Goal: Information Seeking & Learning: Learn about a topic

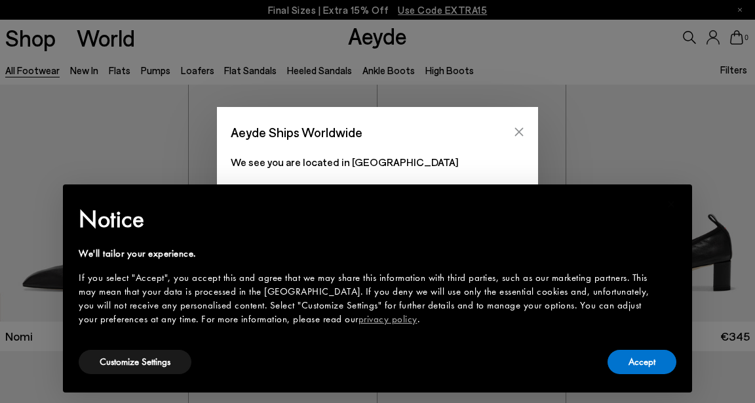
click at [521, 130] on icon "Close" at bounding box center [519, 132] width 9 height 9
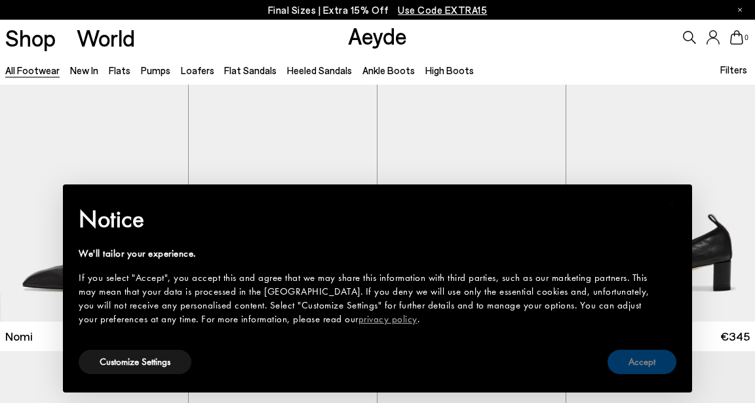
click at [643, 363] on button "Accept" at bounding box center [642, 361] width 69 height 24
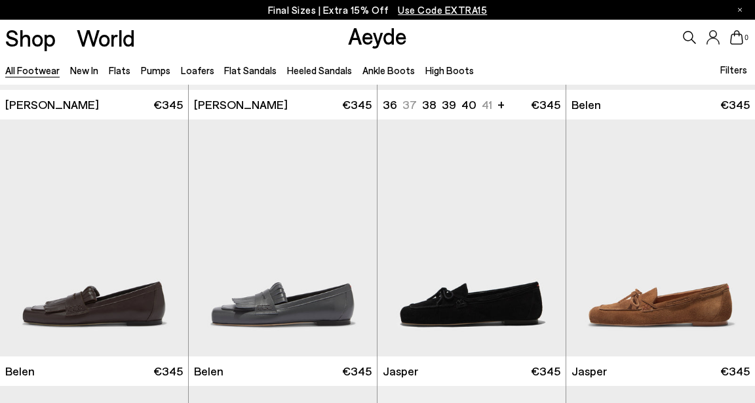
scroll to position [498, 0]
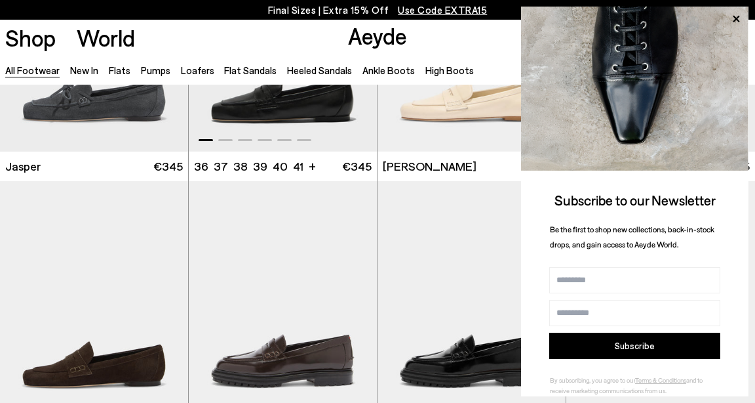
scroll to position [987, 0]
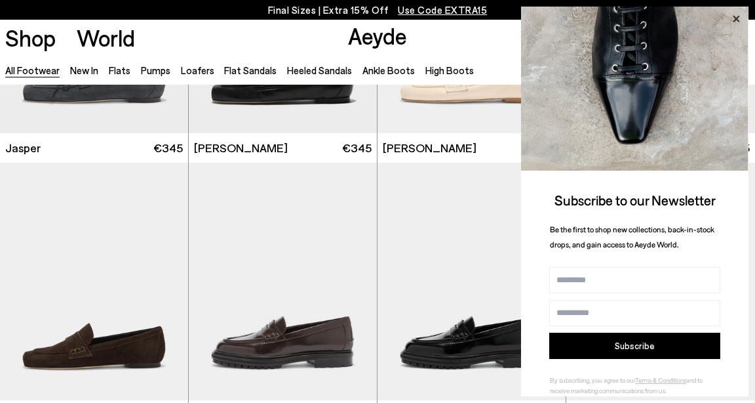
click at [735, 17] on icon at bounding box center [736, 19] width 7 height 7
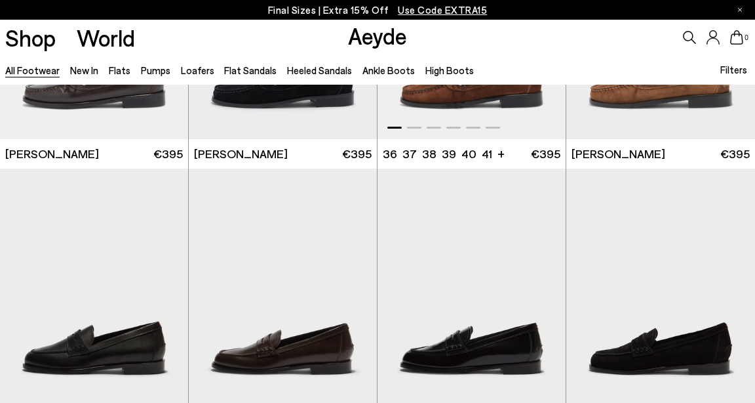
scroll to position [1644, 0]
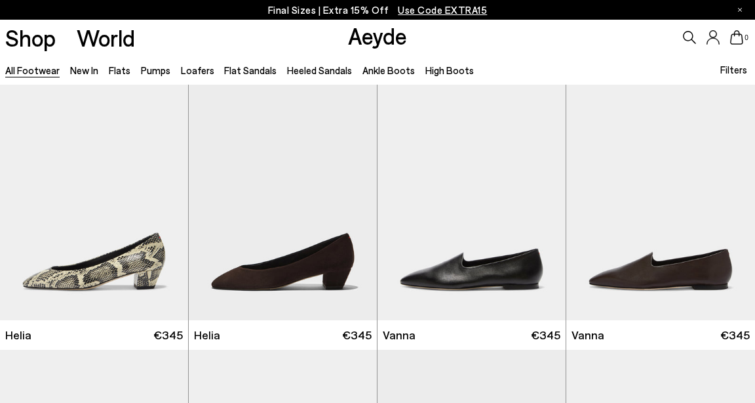
scroll to position [2562, 0]
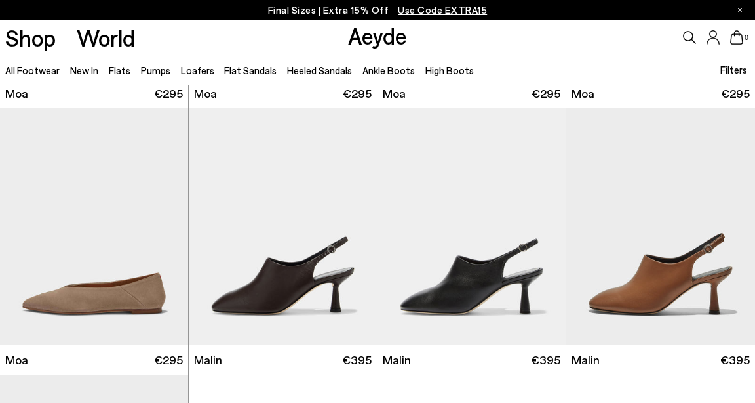
scroll to position [4845, 0]
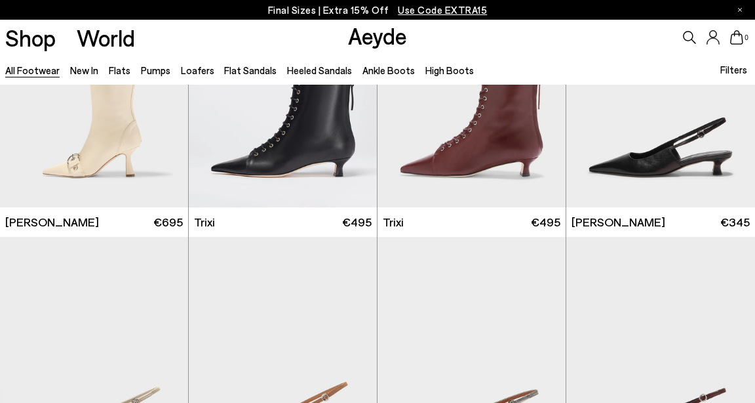
scroll to position [6801, 1]
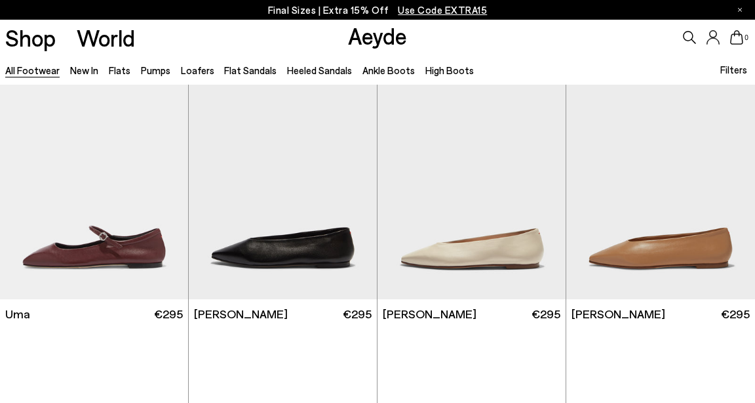
scroll to position [8217, 0]
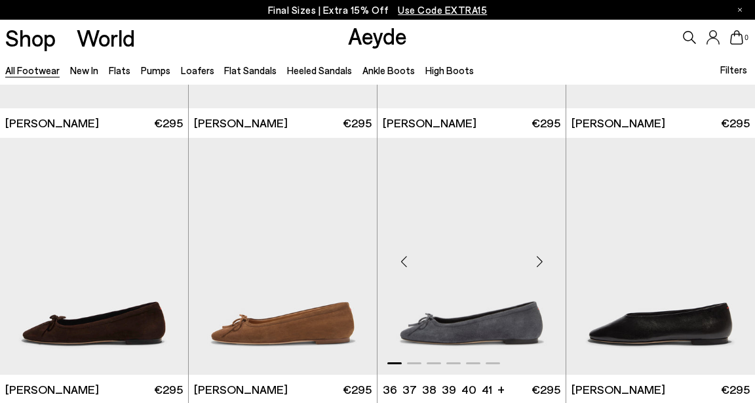
scroll to position [9842, 0]
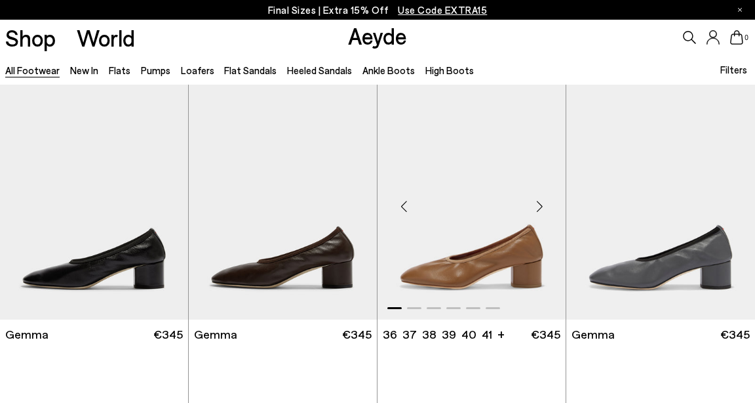
scroll to position [10415, 0]
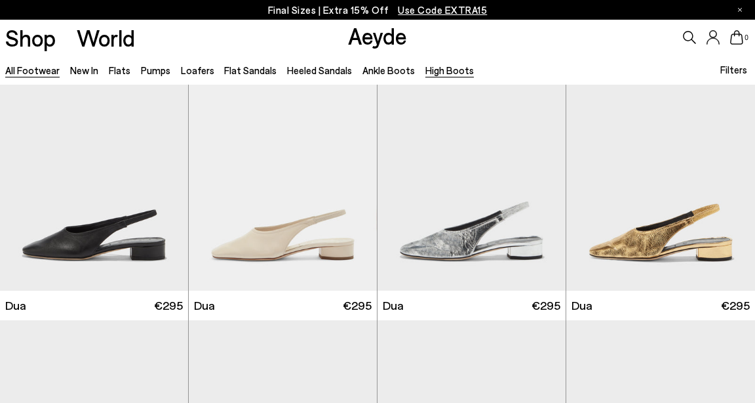
click at [426, 70] on link "High Boots" at bounding box center [450, 70] width 49 height 12
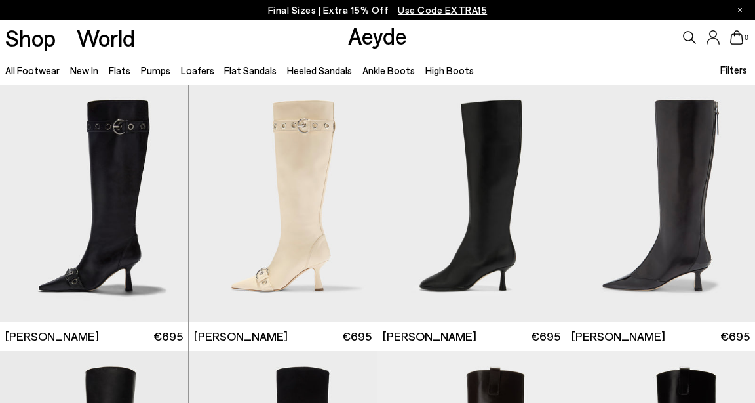
click at [374, 70] on link "Ankle Boots" at bounding box center [389, 70] width 52 height 12
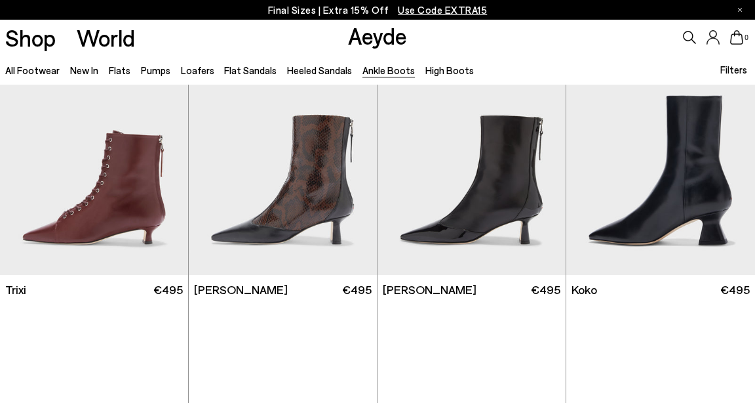
scroll to position [387, 1]
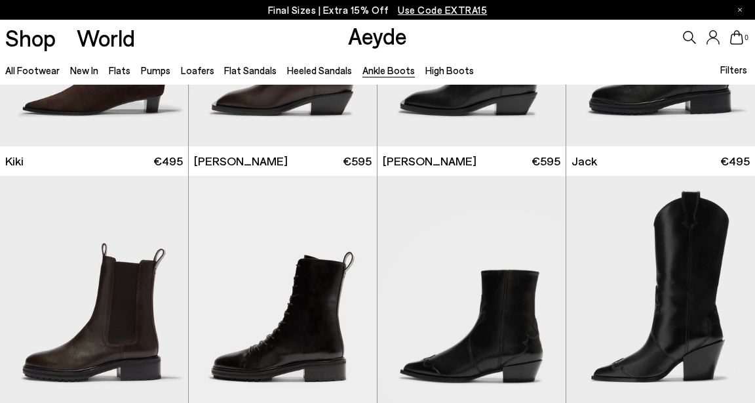
scroll to position [1613, 0]
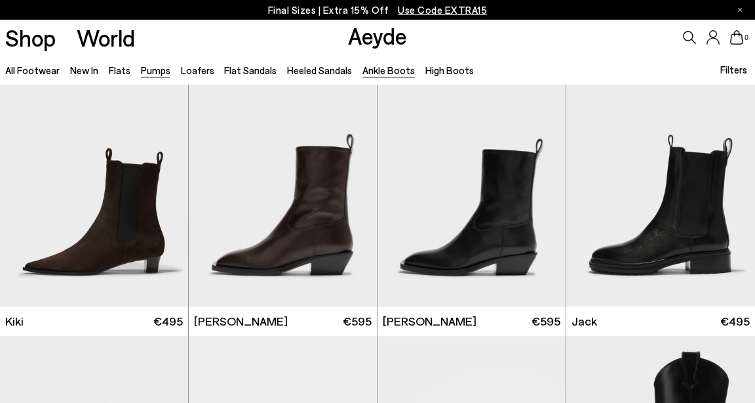
click at [147, 69] on link "Pumps" at bounding box center [156, 70] width 30 height 12
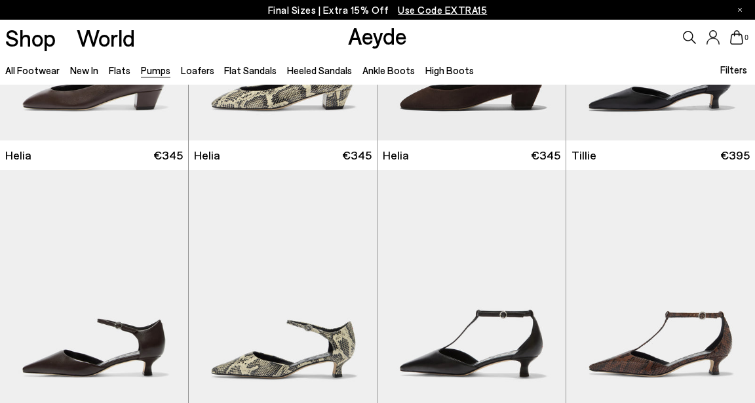
scroll to position [888, 0]
